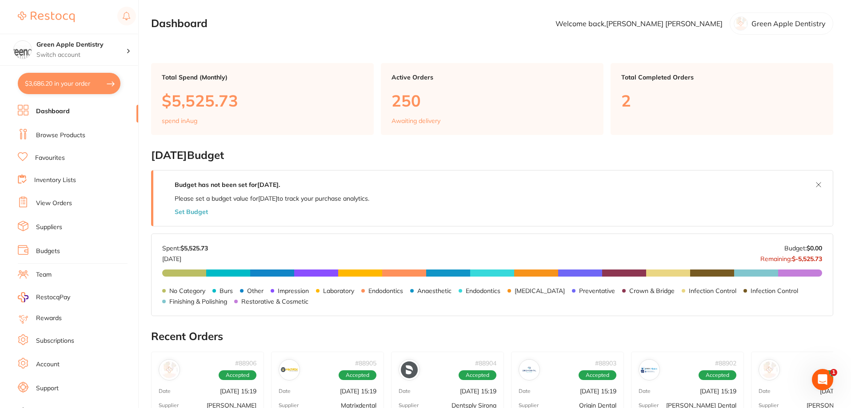
click at [103, 86] on button "$3,686.20 in your order" at bounding box center [69, 83] width 103 height 21
checkbox input "true"
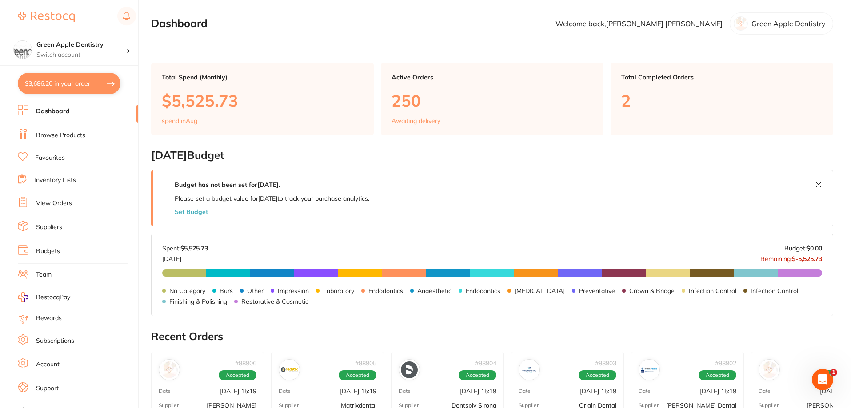
checkbox input "true"
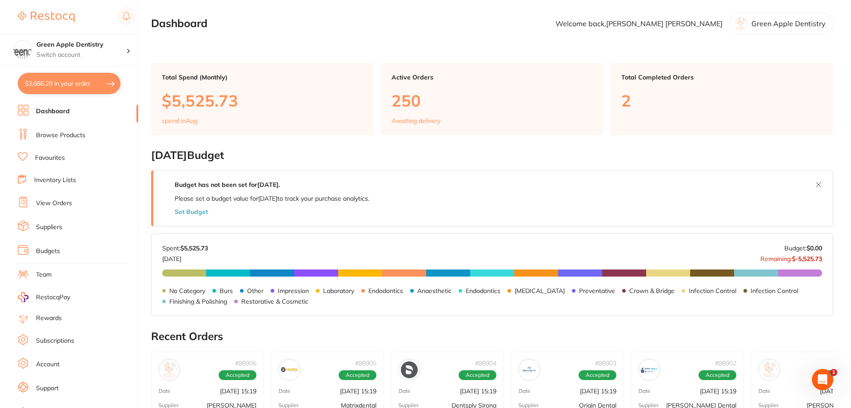
checkbox input "true"
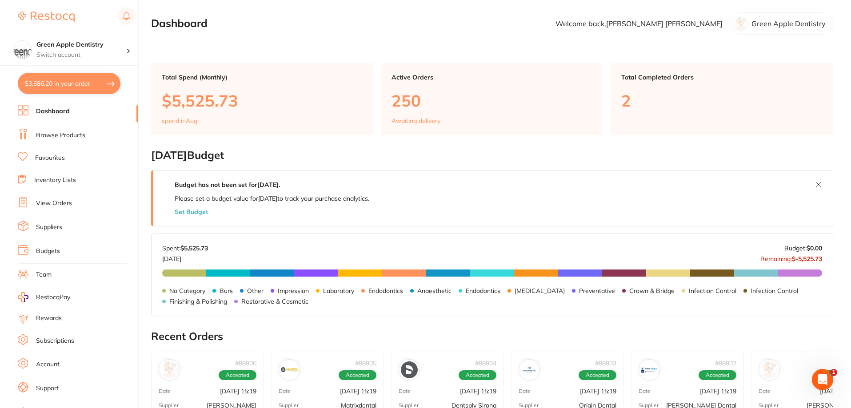
checkbox input "true"
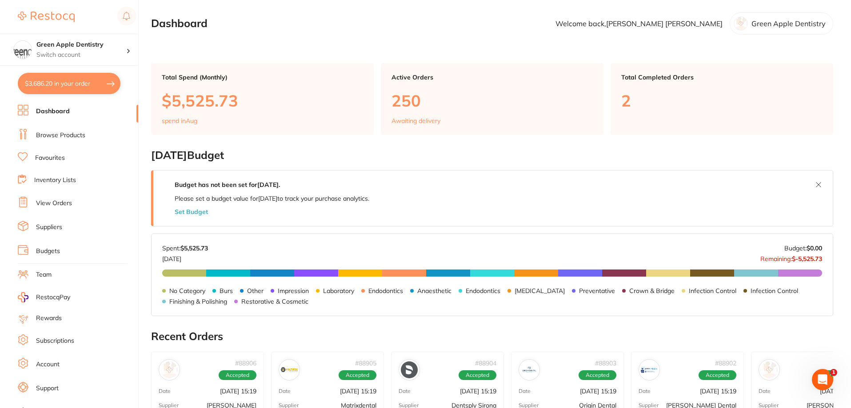
checkbox input "true"
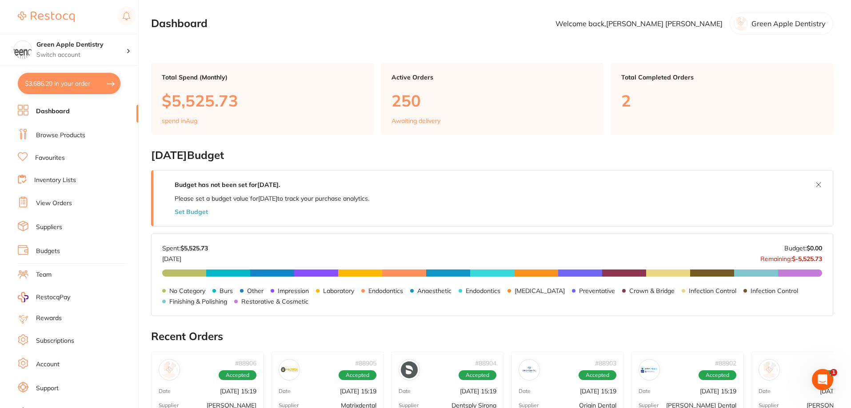
checkbox input "true"
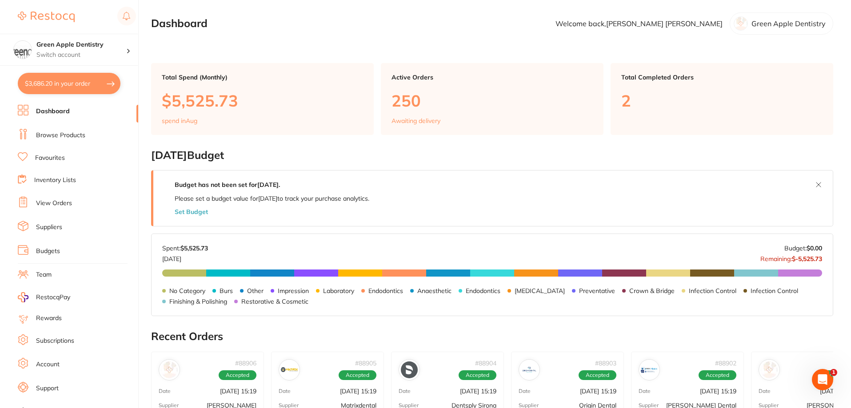
checkbox input "true"
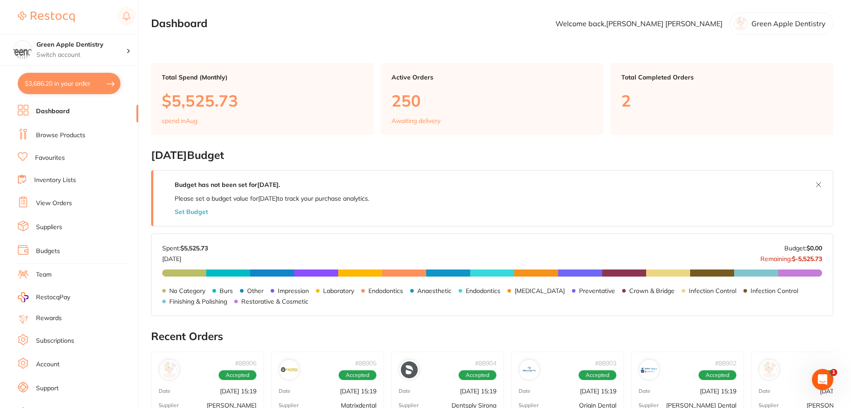
checkbox input "true"
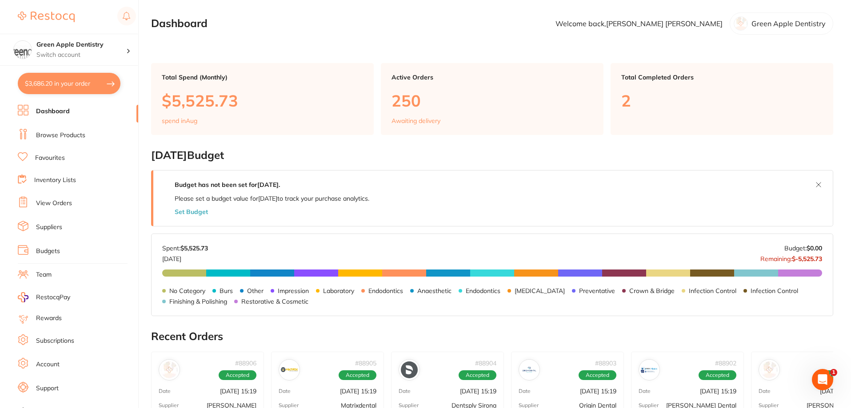
checkbox input "true"
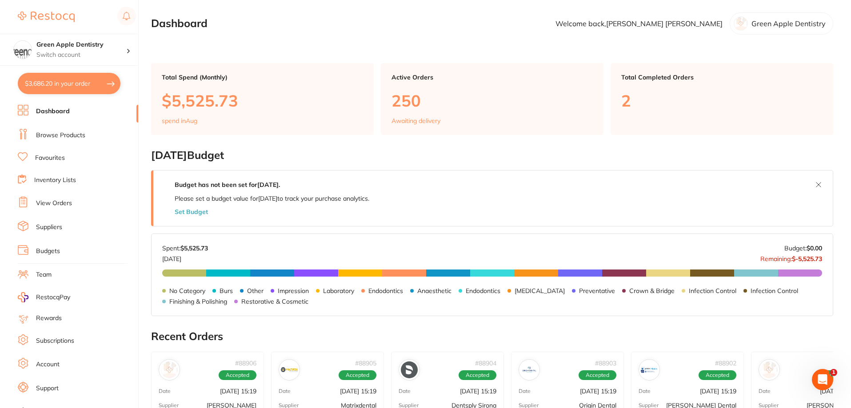
checkbox input "true"
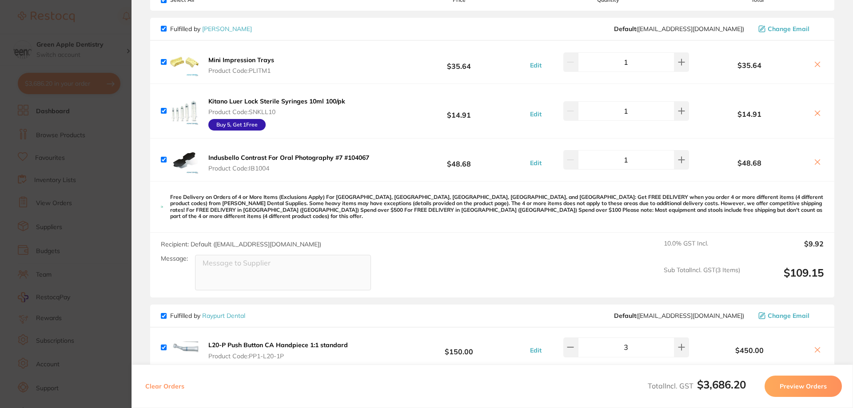
scroll to position [89, 0]
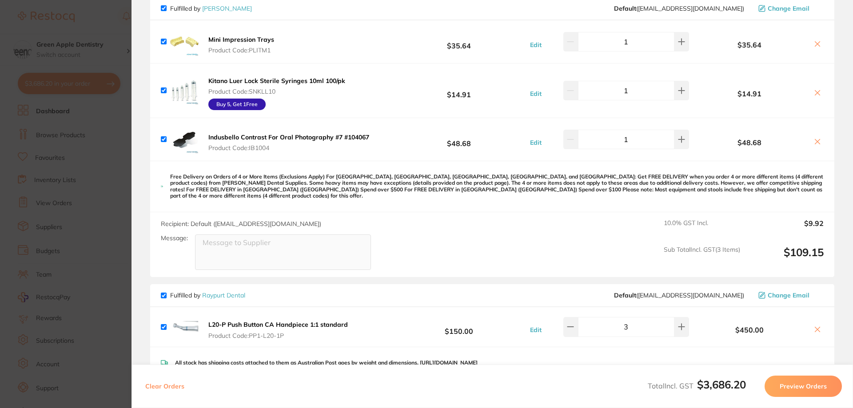
click at [318, 141] on b "Indusbello Contrast For Oral Photography #7 #104067" at bounding box center [288, 137] width 161 height 8
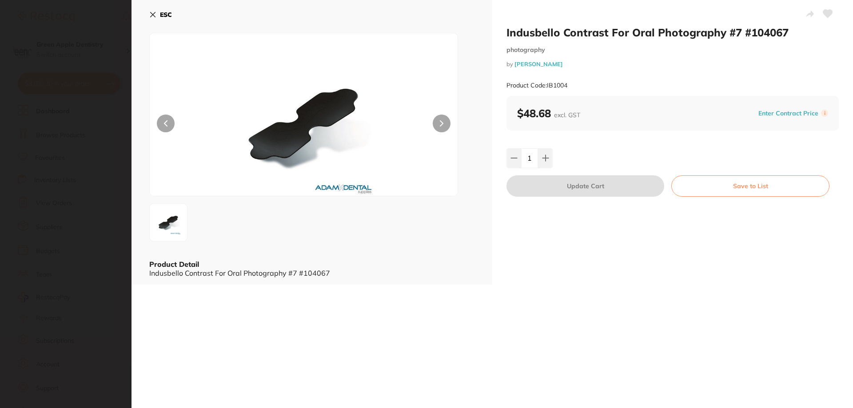
scroll to position [0, 0]
click at [162, 12] on b "ESC" at bounding box center [166, 15] width 12 height 8
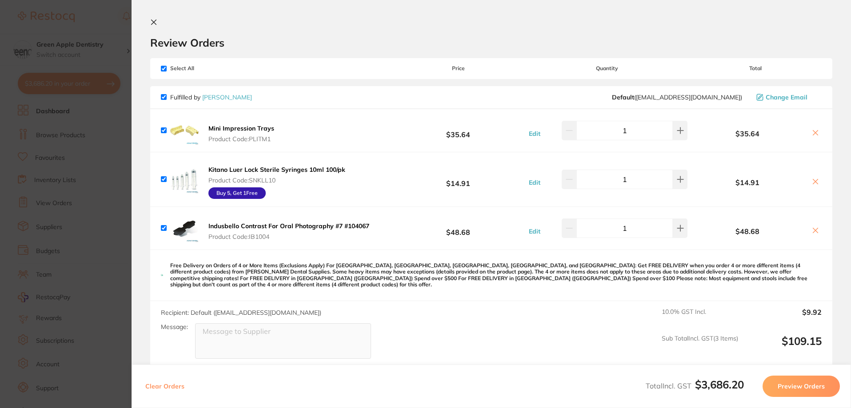
click at [309, 227] on b "Indusbello Contrast For Oral Photography #7 #104067" at bounding box center [288, 226] width 161 height 8
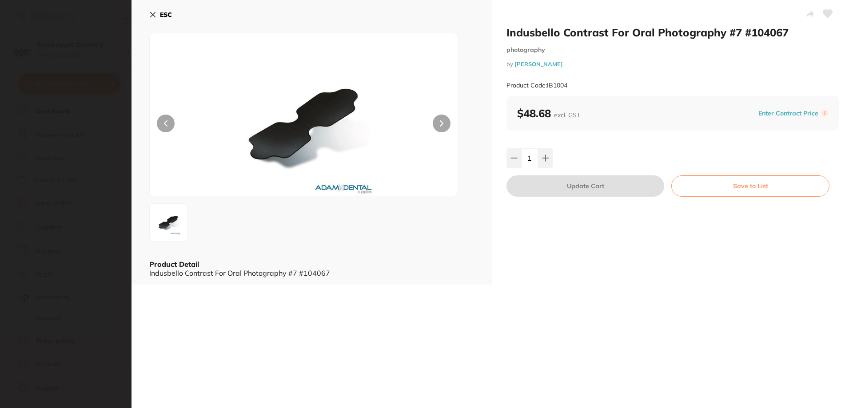
click at [159, 15] on button "ESC" at bounding box center [160, 14] width 23 height 15
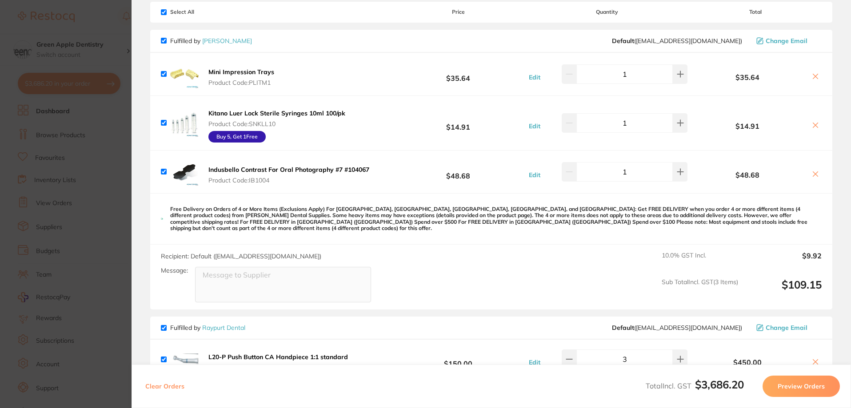
scroll to position [44, 0]
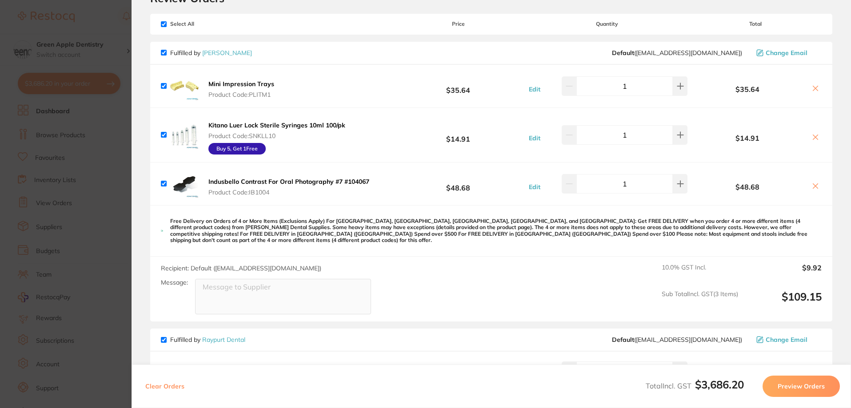
click at [265, 182] on b "Indusbello Contrast For Oral Photography #7 #104067" at bounding box center [288, 182] width 161 height 8
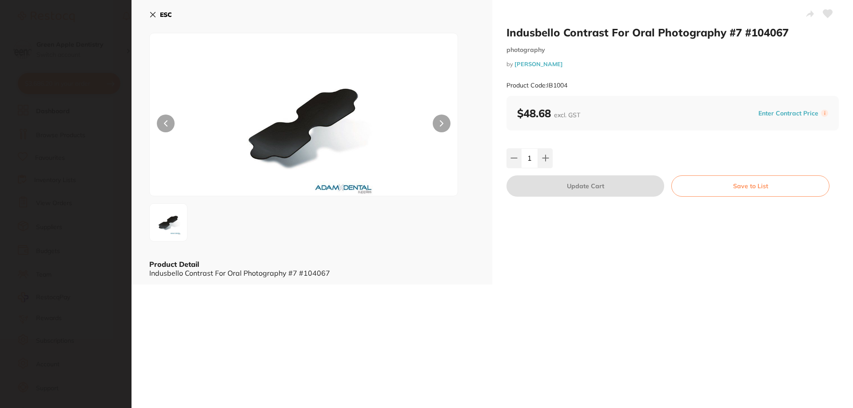
scroll to position [0, 0]
click at [167, 15] on b "ESC" at bounding box center [166, 15] width 12 height 8
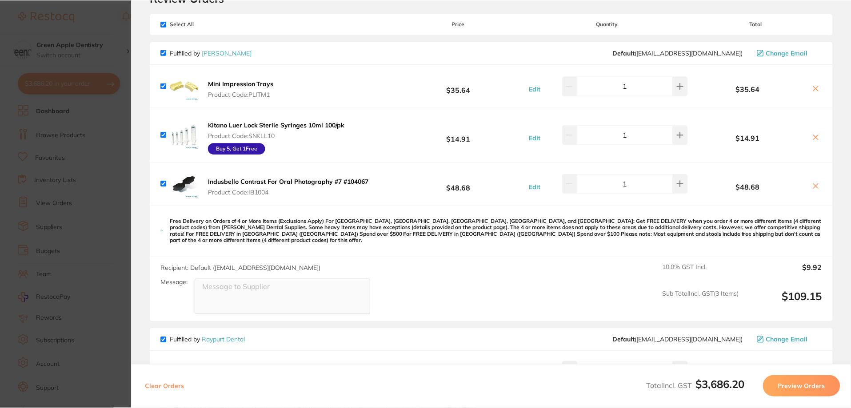
scroll to position [3, 0]
click at [308, 178] on b "Indusbello Contrast For Oral Photography #7 #104067" at bounding box center [288, 182] width 161 height 8
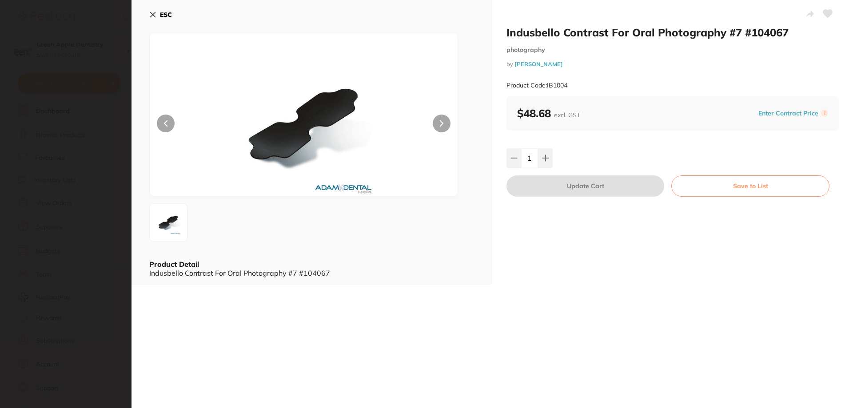
scroll to position [0, 0]
click at [170, 17] on b "ESC" at bounding box center [166, 15] width 12 height 8
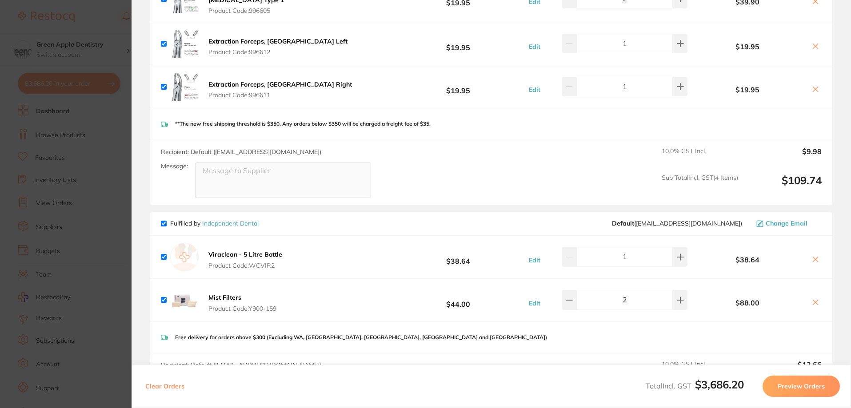
scroll to position [1644, 0]
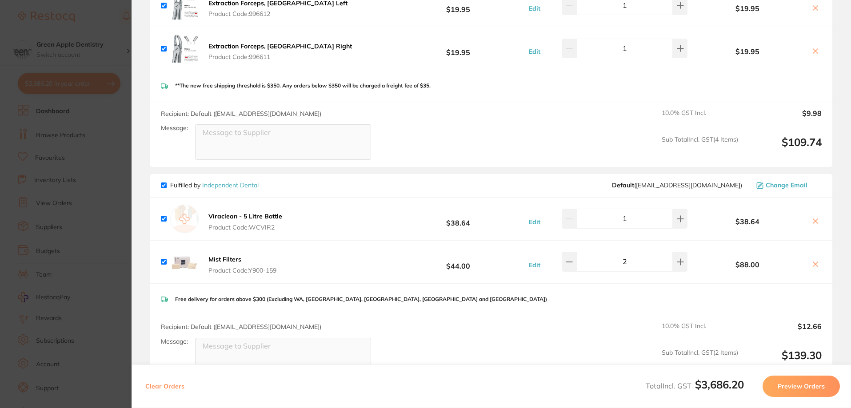
click at [120, 154] on section "Update RRP Set your pre negotiated price for this item. Item Agreed RRP (excl. …" at bounding box center [425, 204] width 851 height 408
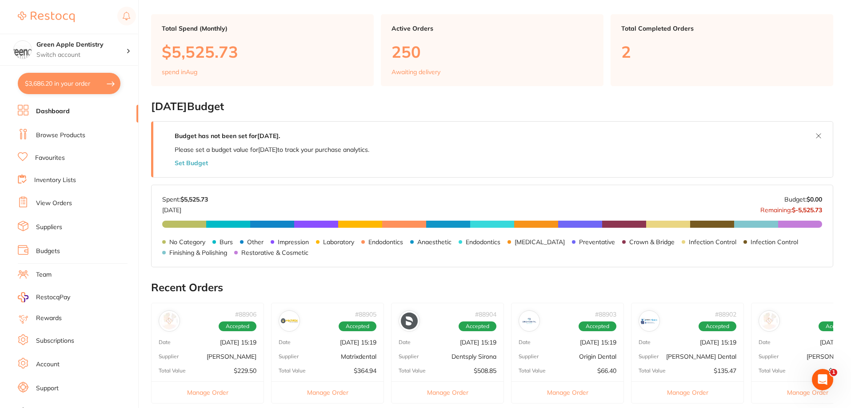
scroll to position [40, 0]
